Goal: Task Accomplishment & Management: Use online tool/utility

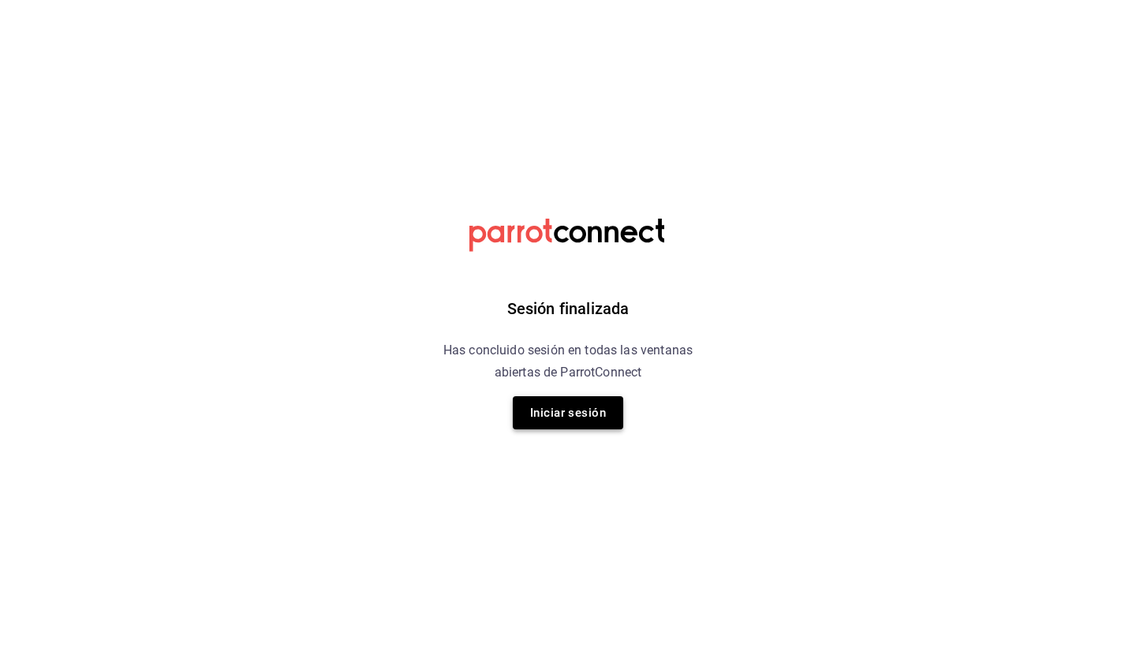
click at [565, 413] on button "Iniciar sesión" at bounding box center [568, 412] width 110 height 33
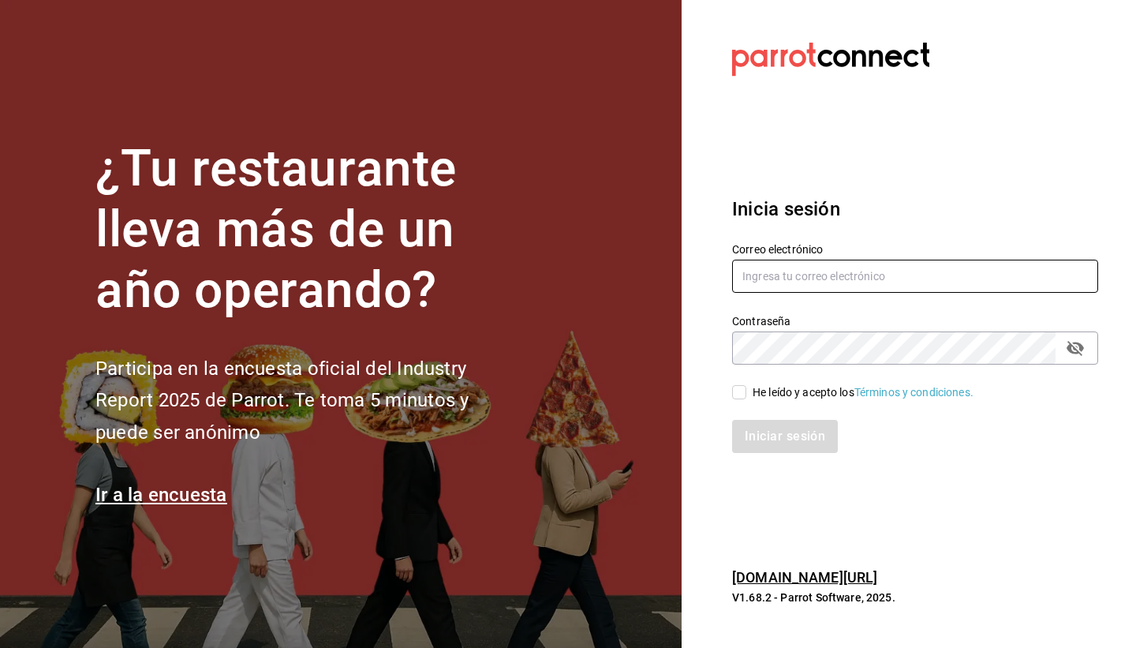
type input "lacochinitadela60@gmail.com"
click at [748, 396] on span "He leído y acepto los Términos y condiciones." at bounding box center [859, 392] width 227 height 17
click at [746, 396] on input "He leído y acepto los Términos y condiciones." at bounding box center [739, 392] width 14 height 14
checkbox input "true"
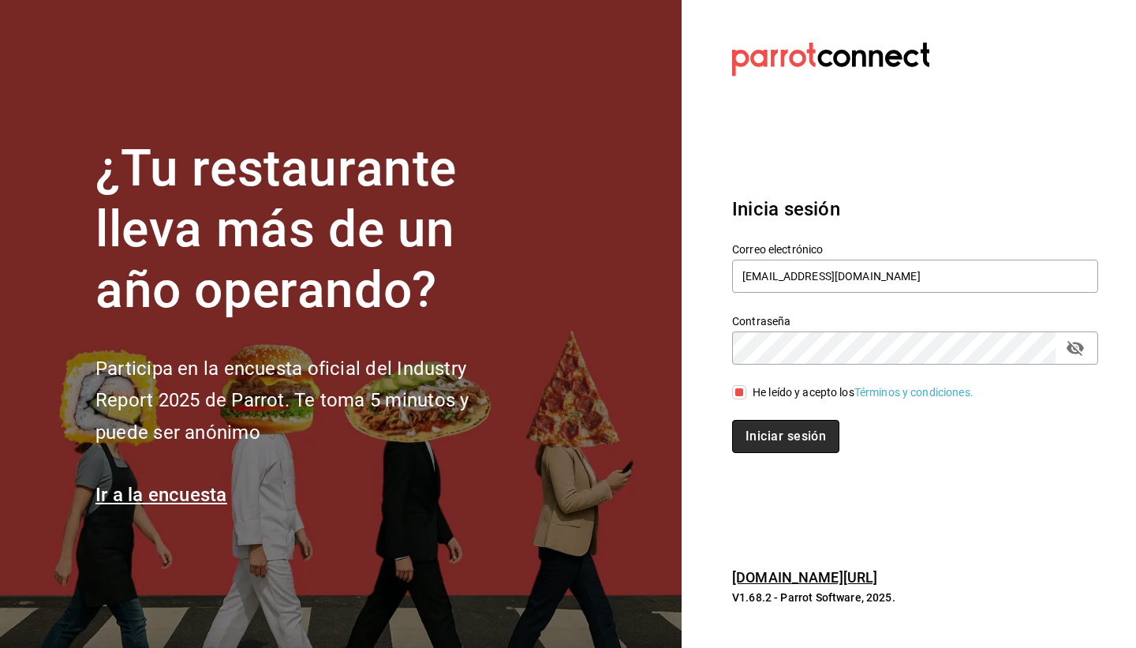
click at [782, 433] on button "Iniciar sesión" at bounding box center [785, 436] width 107 height 33
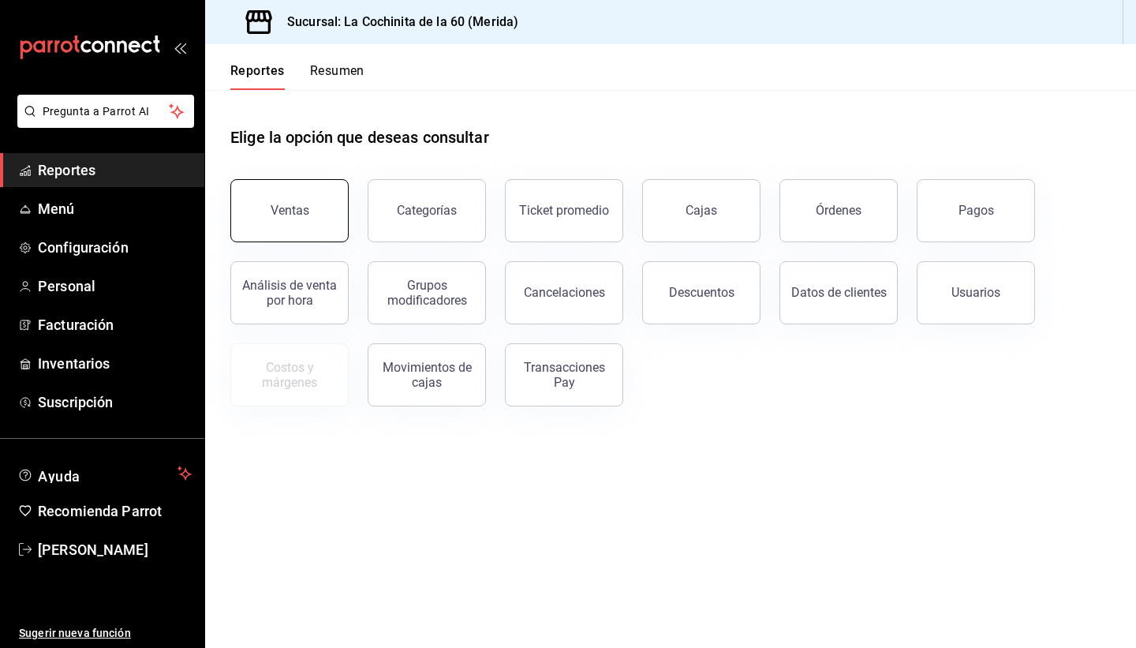
click at [308, 203] on button "Ventas" at bounding box center [289, 210] width 118 height 63
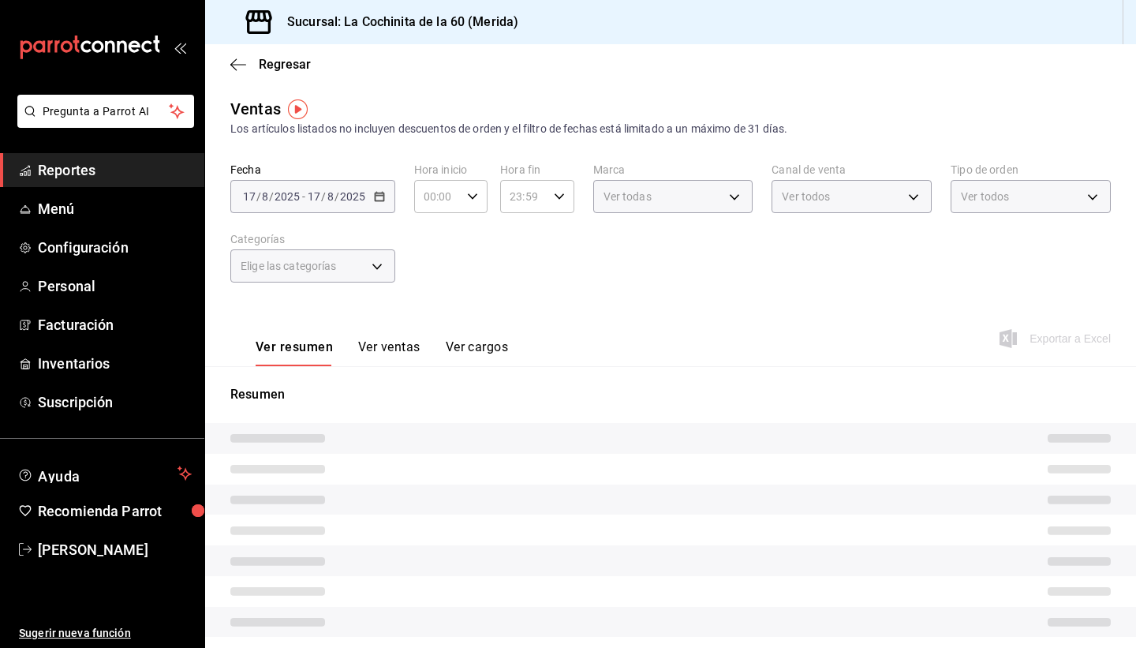
click at [1134, 465] on div "Ventas Los artículos listados no incluyen descuentos de orden y el filtro de fe…" at bounding box center [670, 419] width 931 height 645
drag, startPoint x: 1132, startPoint y: 395, endPoint x: 1127, endPoint y: 479, distance: 83.7
click at [1127, 479] on div "Resumen" at bounding box center [670, 551] width 931 height 332
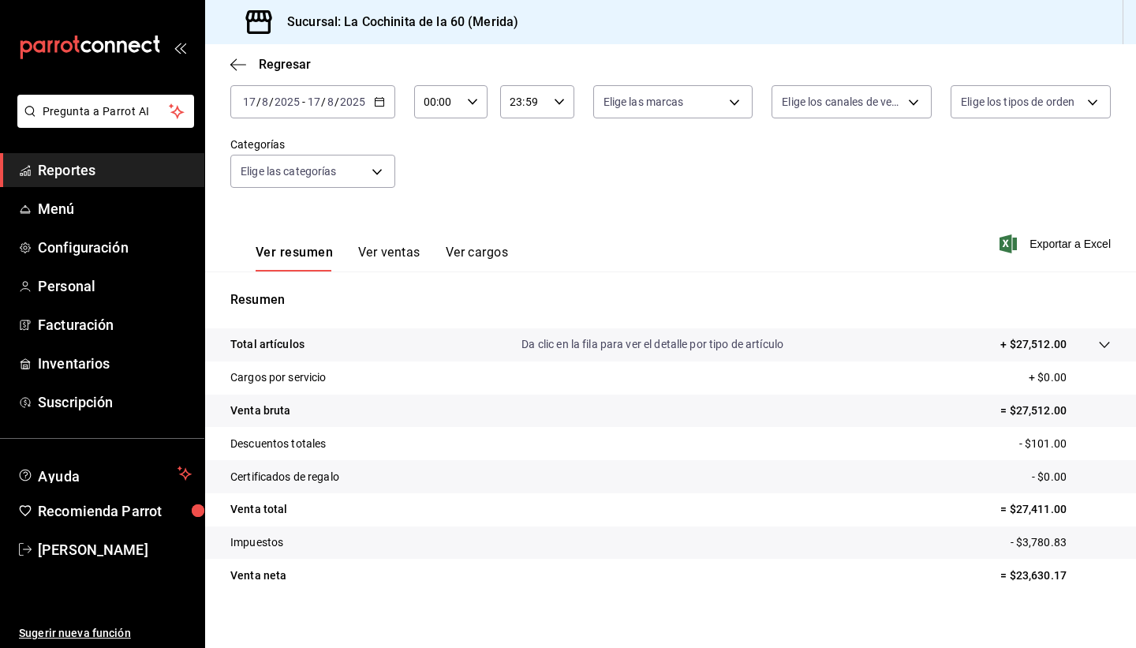
scroll to position [108, 0]
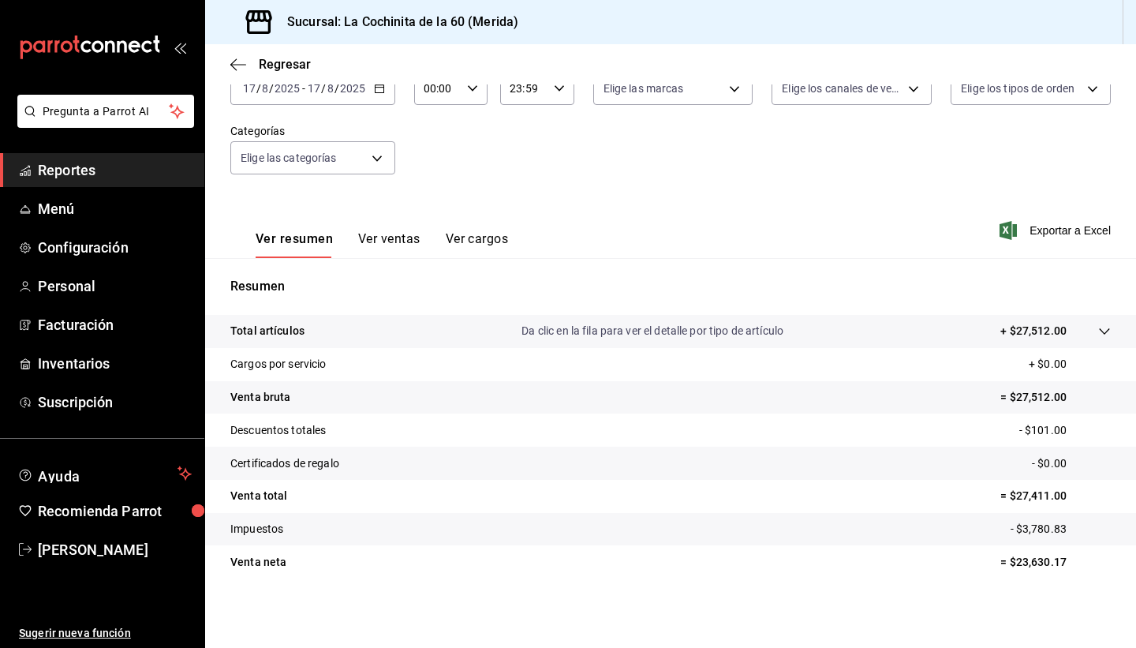
click at [375, 233] on button "Ver ventas" at bounding box center [389, 244] width 62 height 27
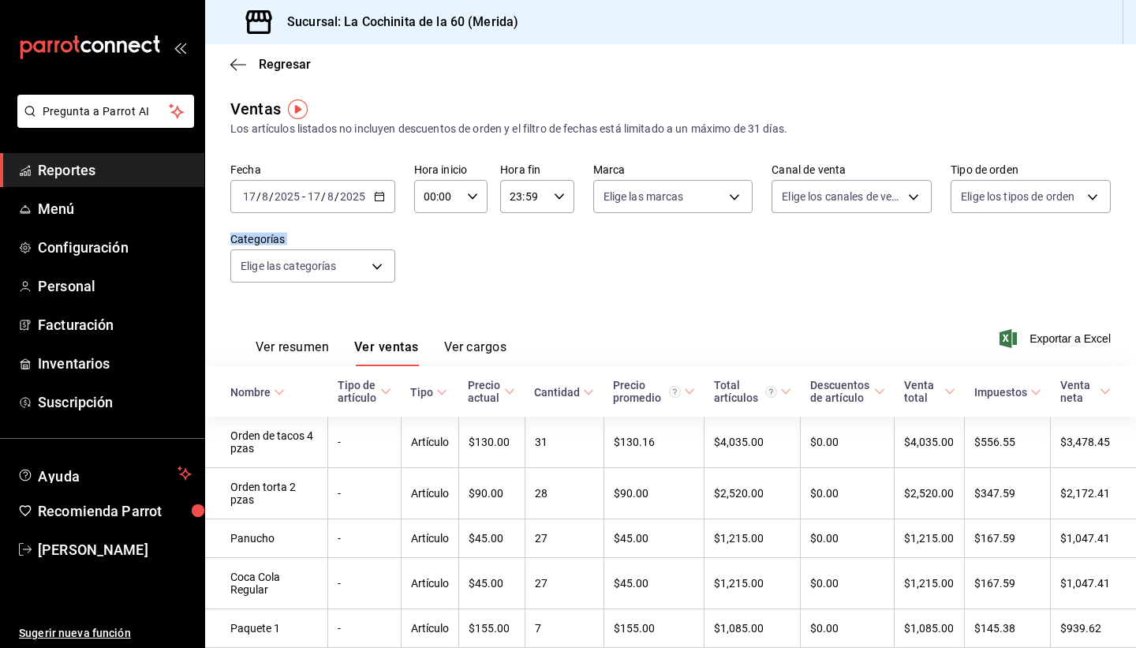
drag, startPoint x: 1134, startPoint y: 260, endPoint x: 1134, endPoint y: 309, distance: 48.9
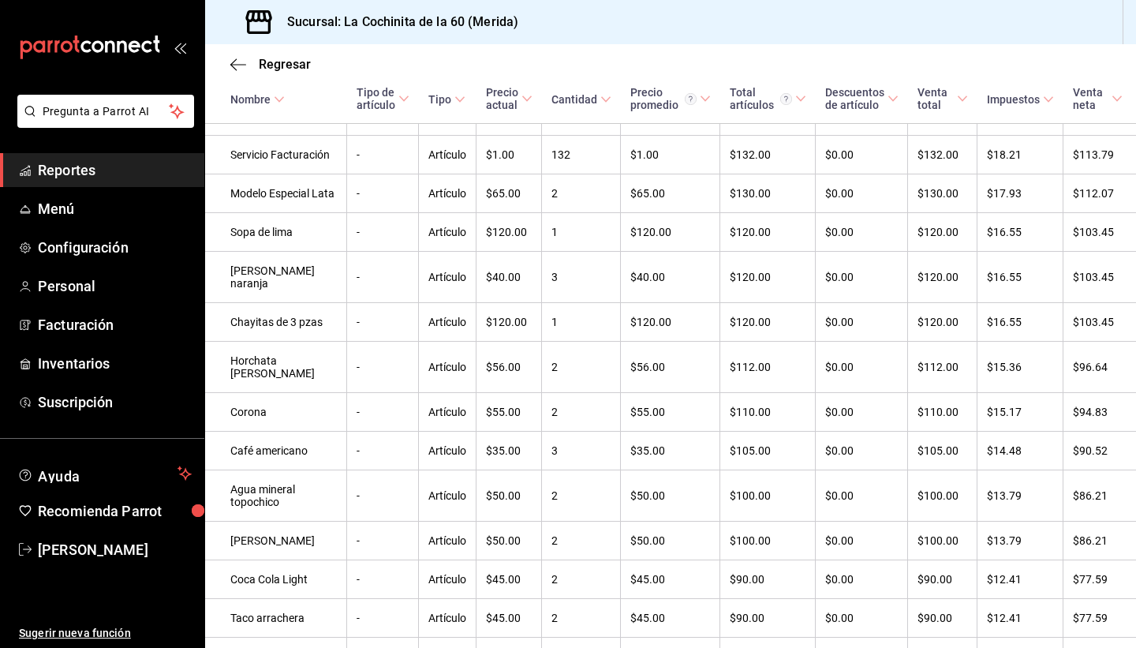
scroll to position [2240, 0]
